Goal: Navigation & Orientation: Find specific page/section

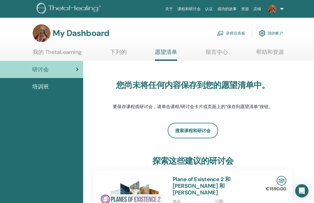
click at [42, 52] on link "我的 ThetaLearning" at bounding box center [57, 54] width 49 height 11
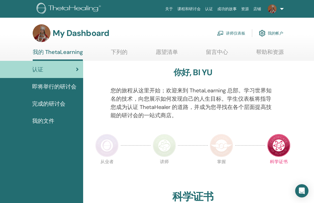
click at [37, 86] on span "即将举行的研讨会" at bounding box center [54, 86] width 44 height 8
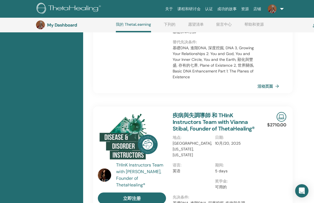
scroll to position [375, 0]
